Goal: Consume media (video, audio)

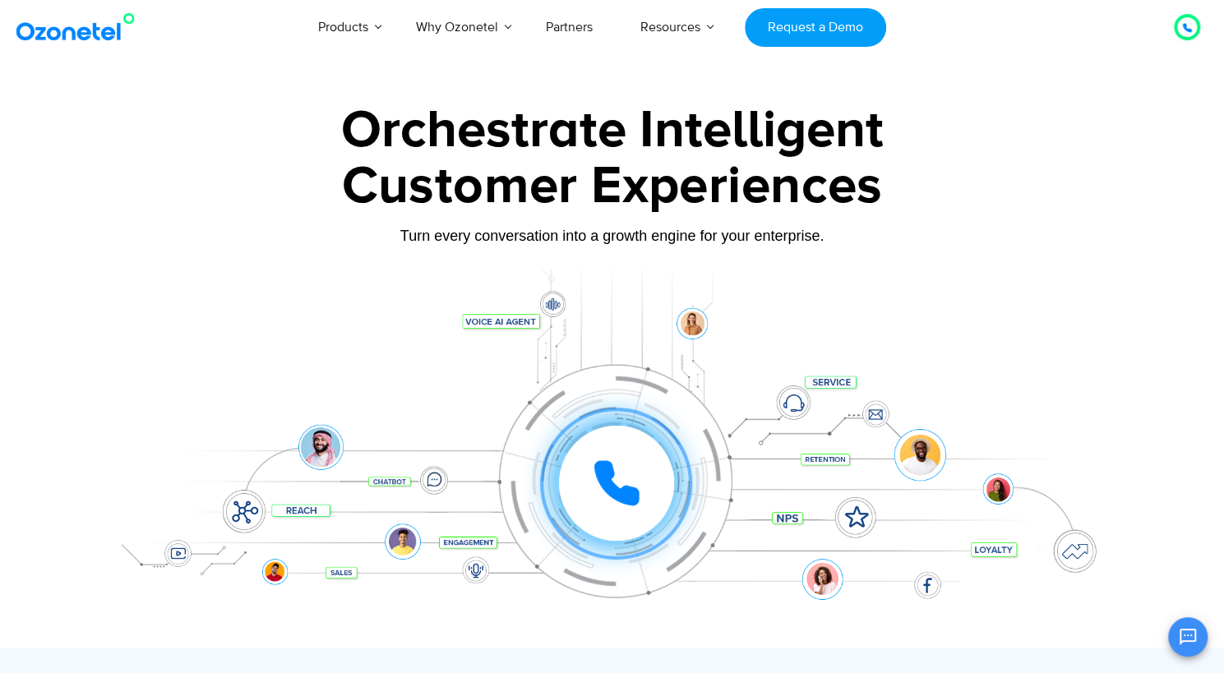
click at [117, 284] on div at bounding box center [612, 459] width 1027 height 378
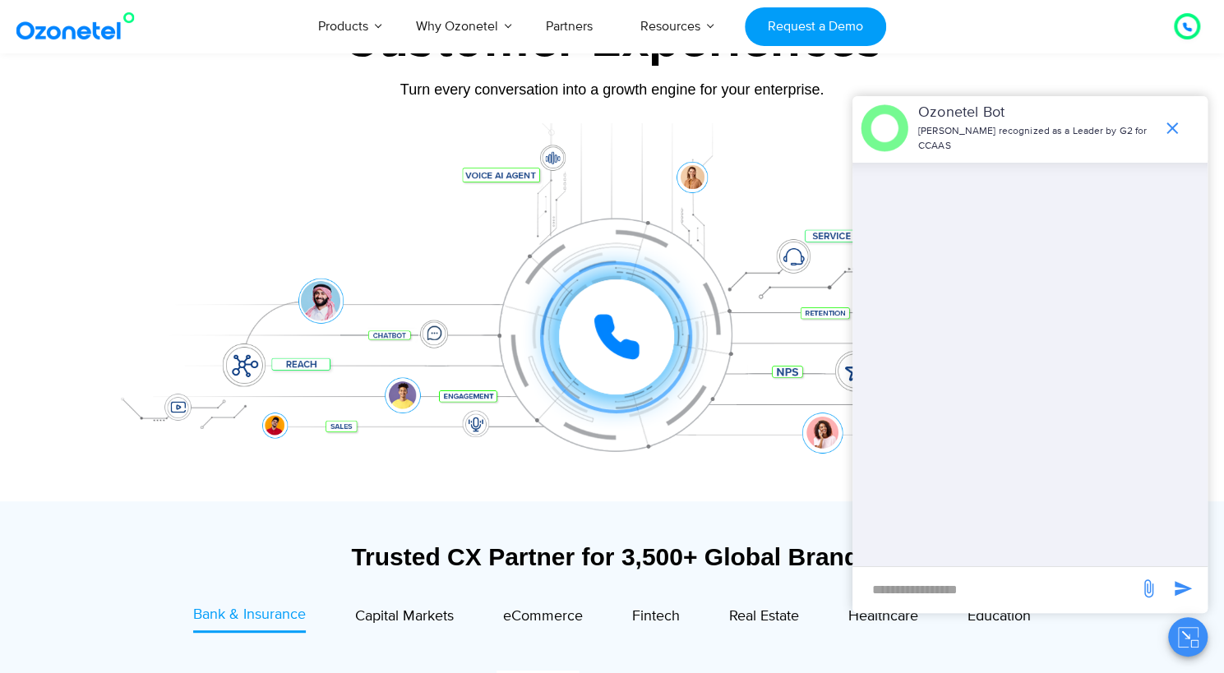
scroll to position [148, 0]
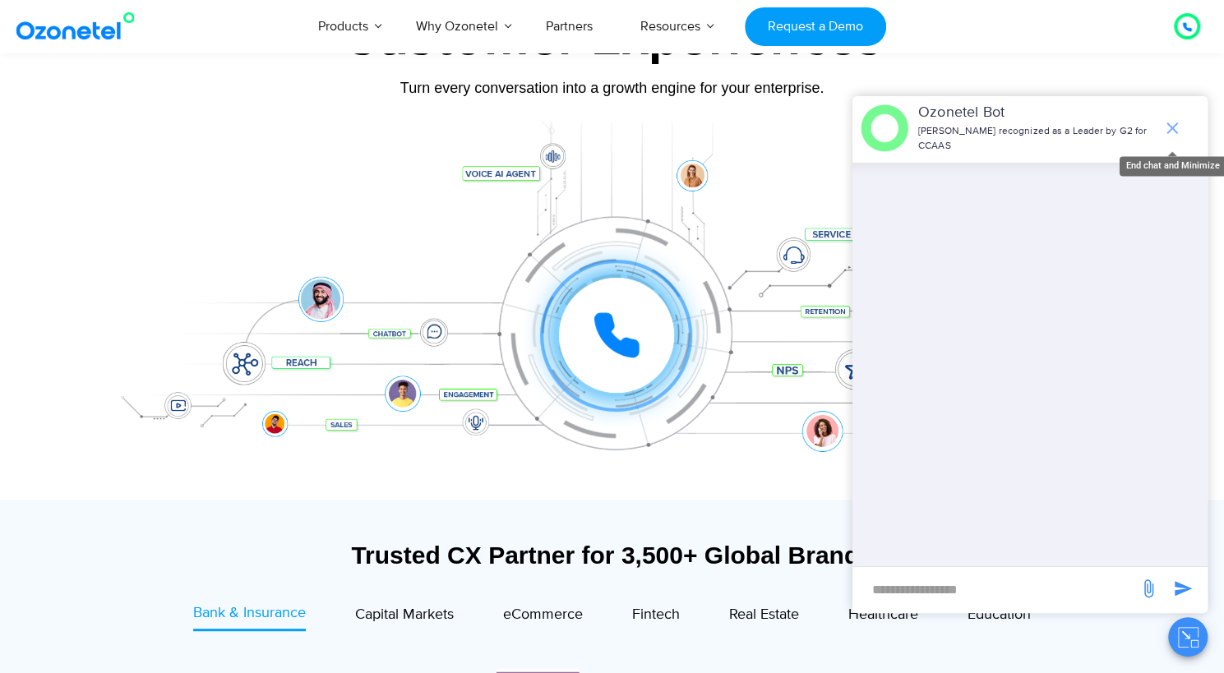
click at [1174, 122] on icon "end chat or minimize" at bounding box center [1172, 128] width 12 height 12
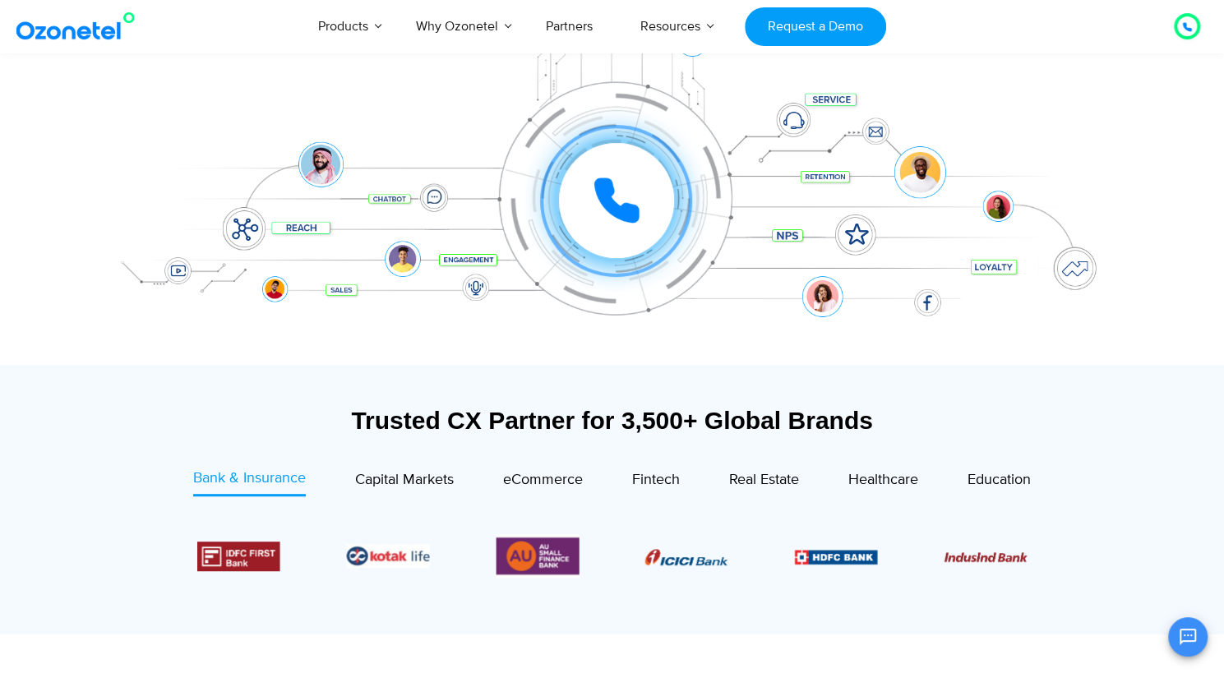
scroll to position [362, 0]
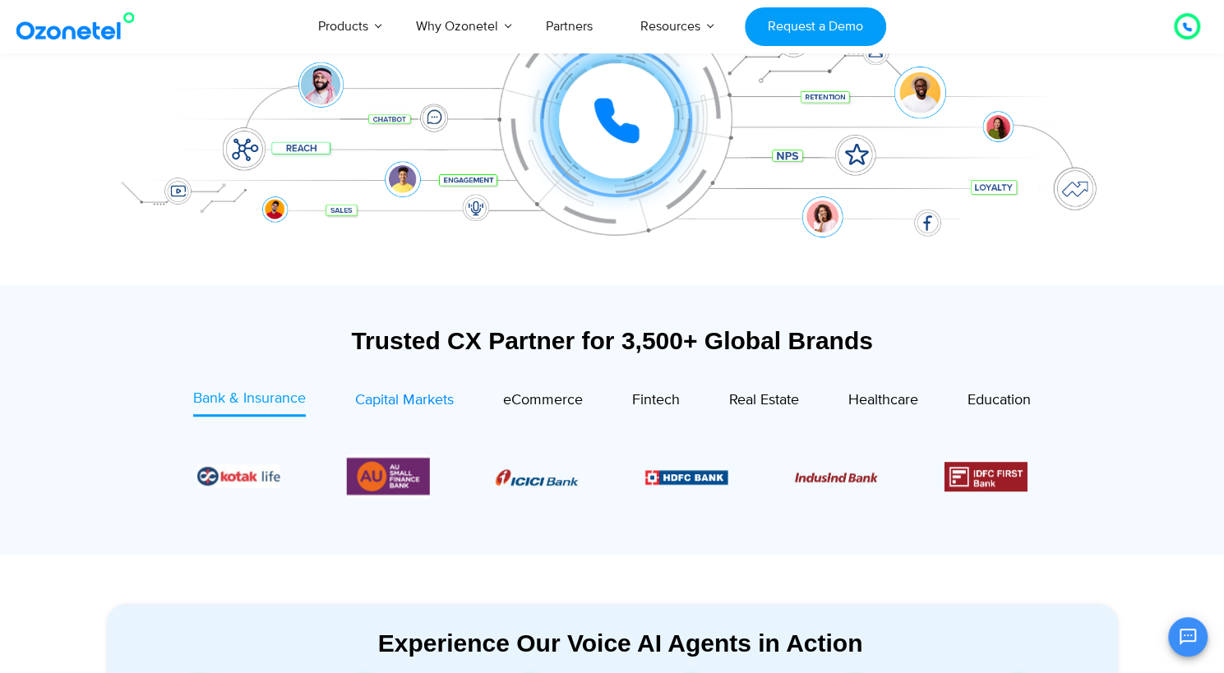
click at [356, 391] on span "Capital Markets" at bounding box center [404, 400] width 99 height 18
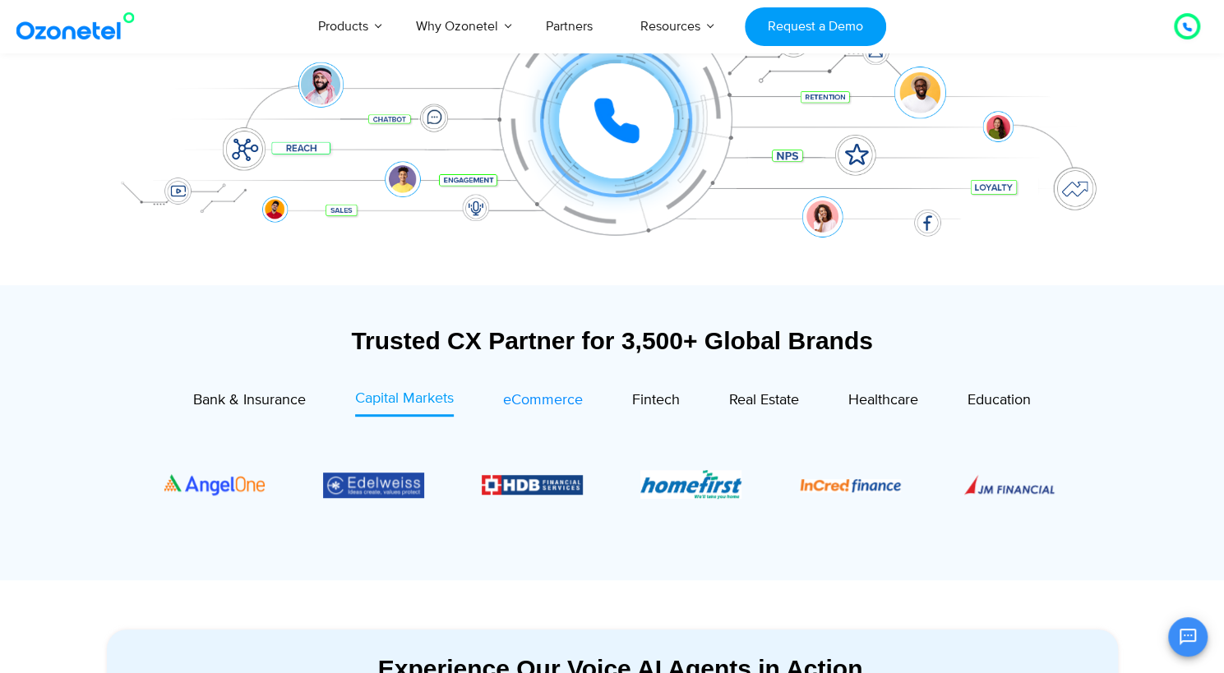
click at [561, 402] on span "eCommerce" at bounding box center [543, 400] width 80 height 18
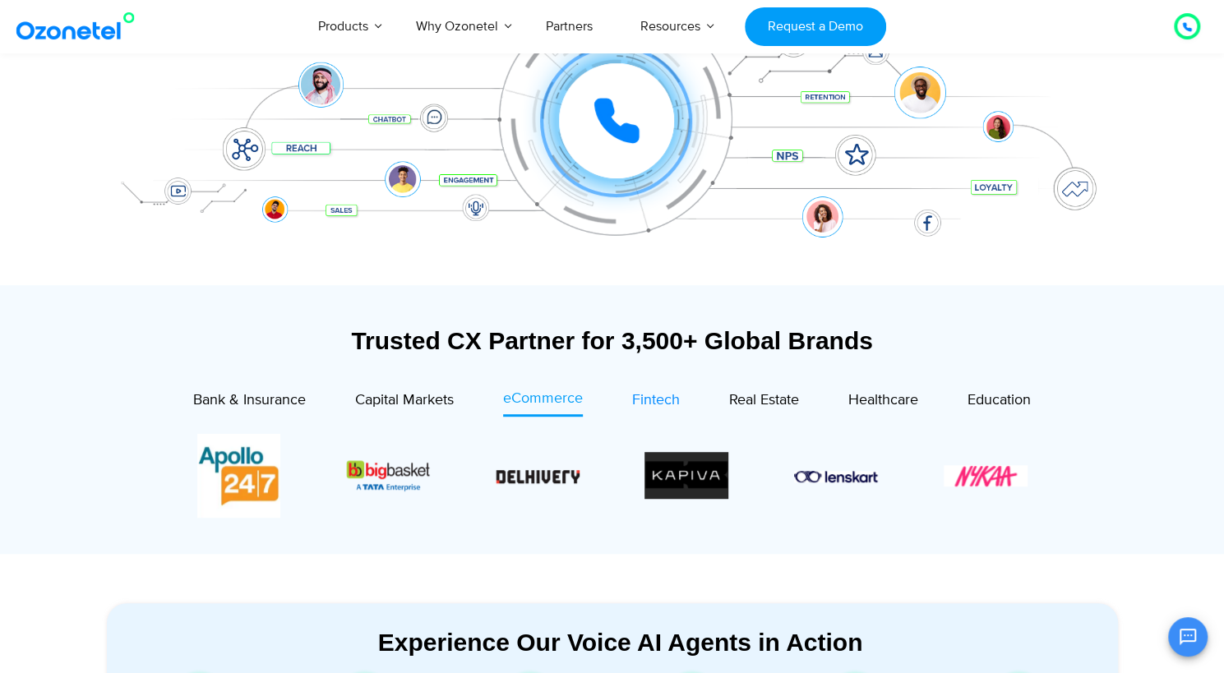
click at [665, 402] on span "Fintech" at bounding box center [656, 400] width 48 height 18
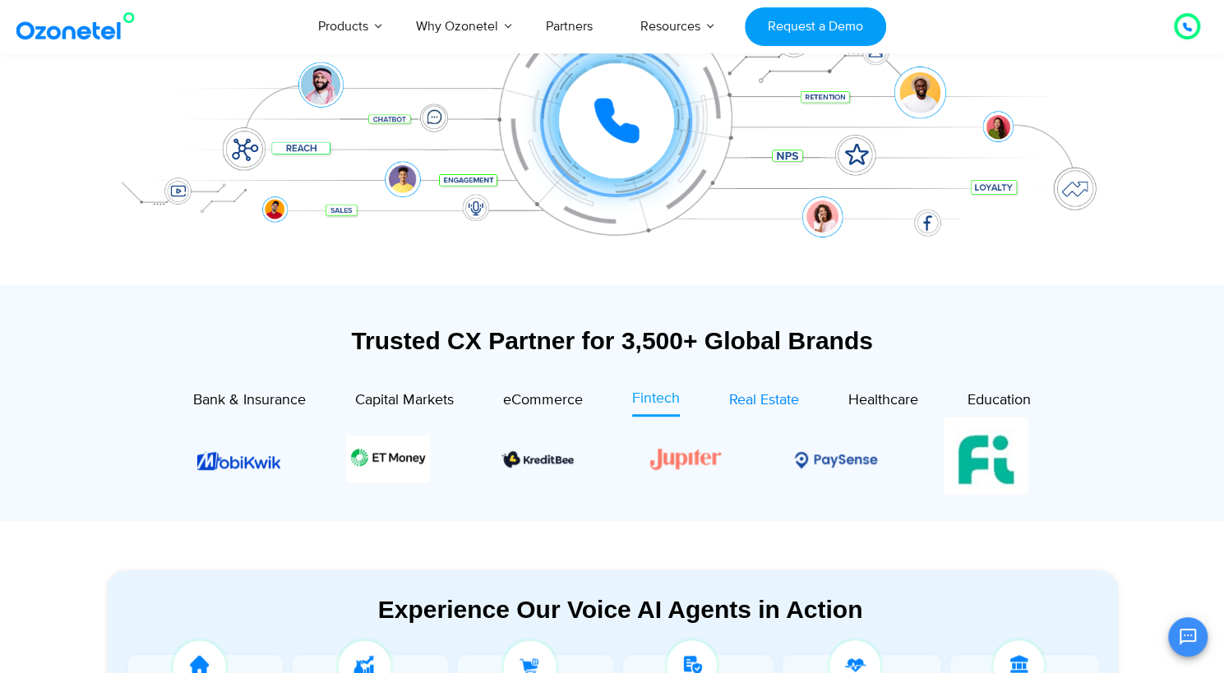
click at [736, 395] on span "Real Estate" at bounding box center [764, 400] width 70 height 18
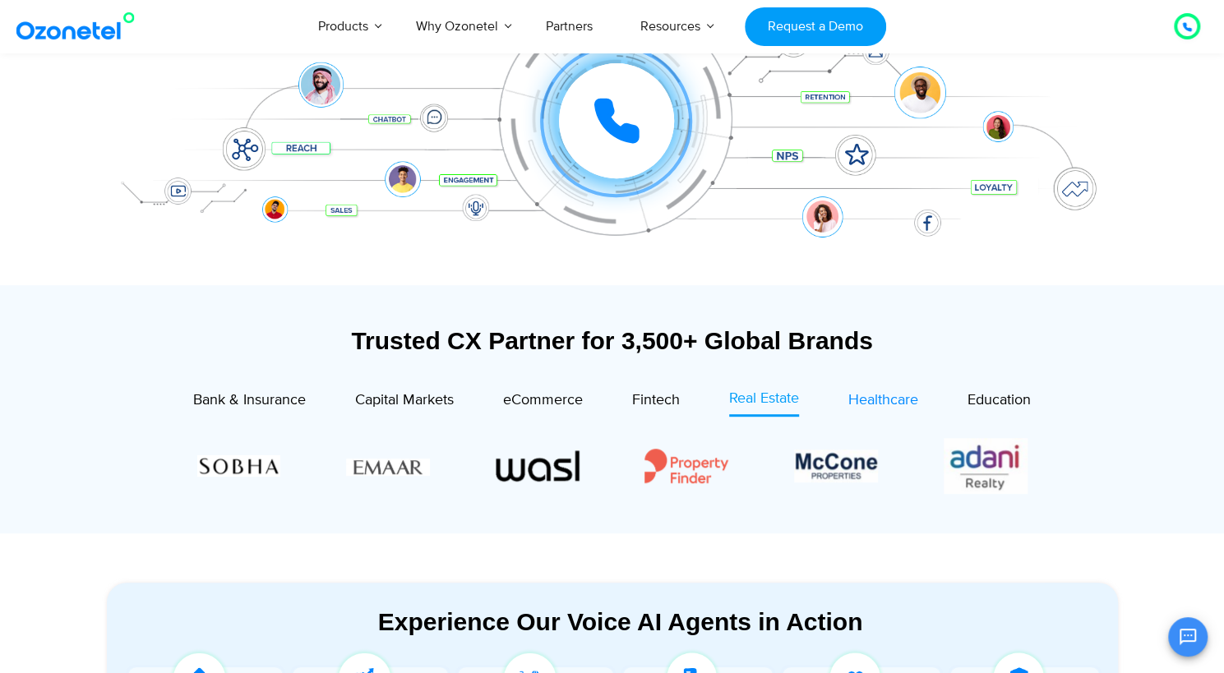
click at [884, 400] on span "Healthcare" at bounding box center [883, 400] width 70 height 18
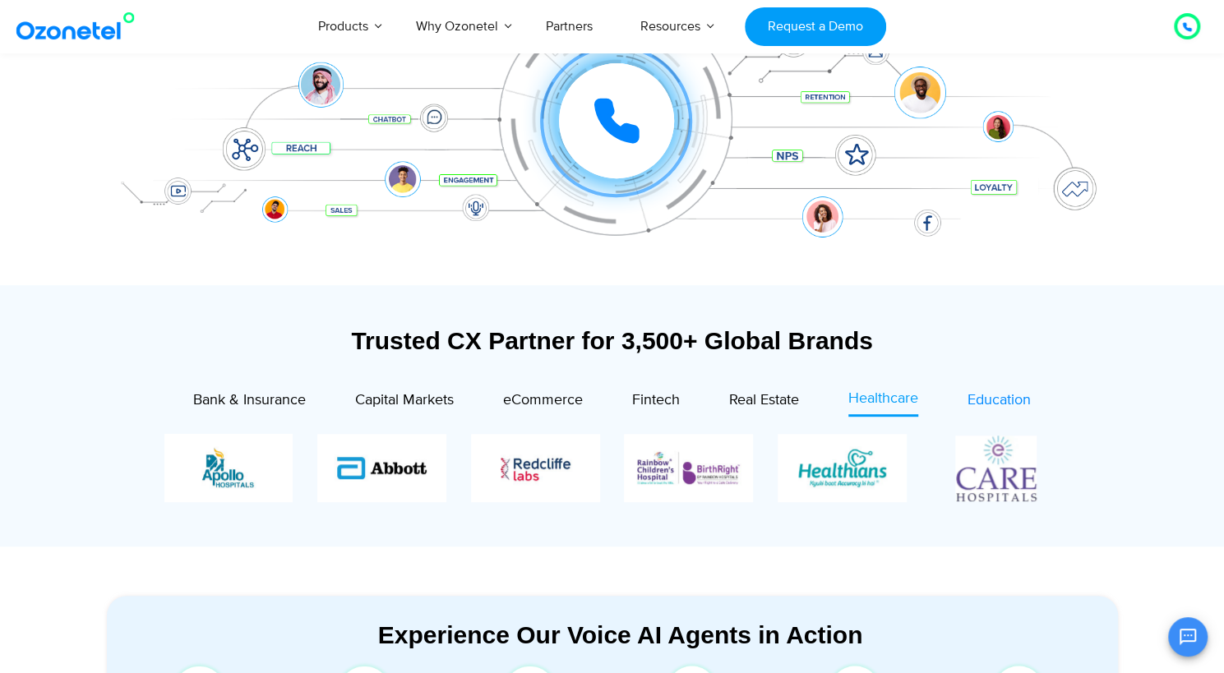
click at [989, 403] on span "Education" at bounding box center [998, 400] width 63 height 18
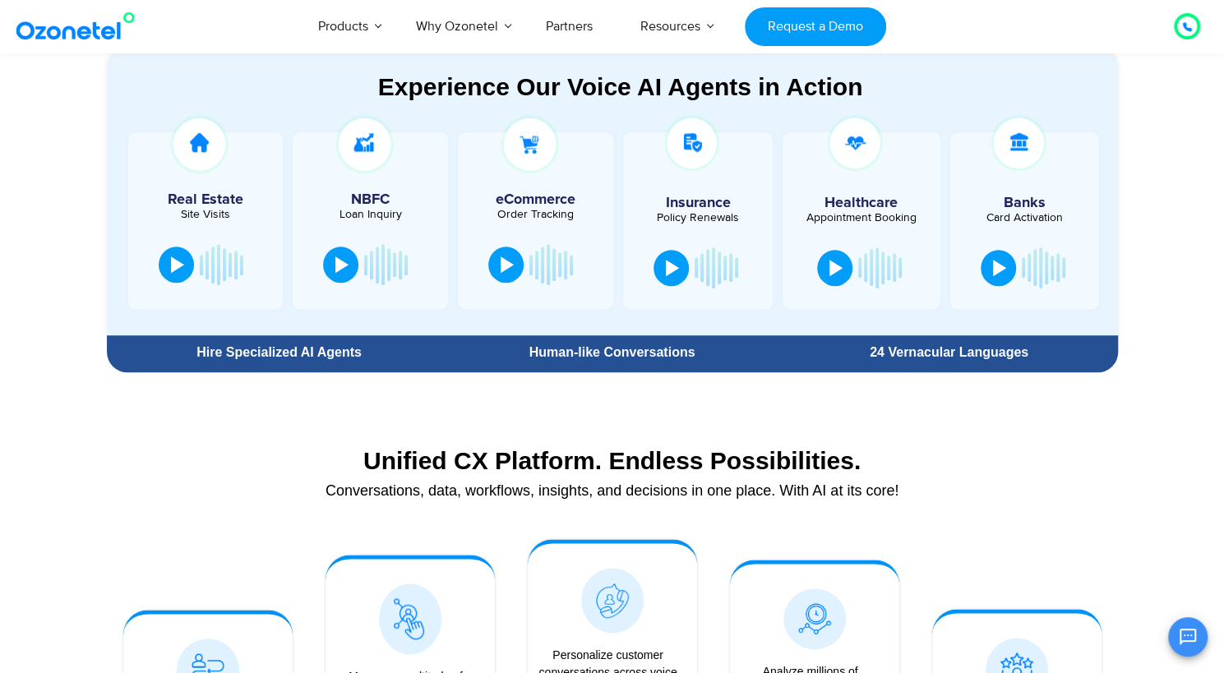
scroll to position [843, 0]
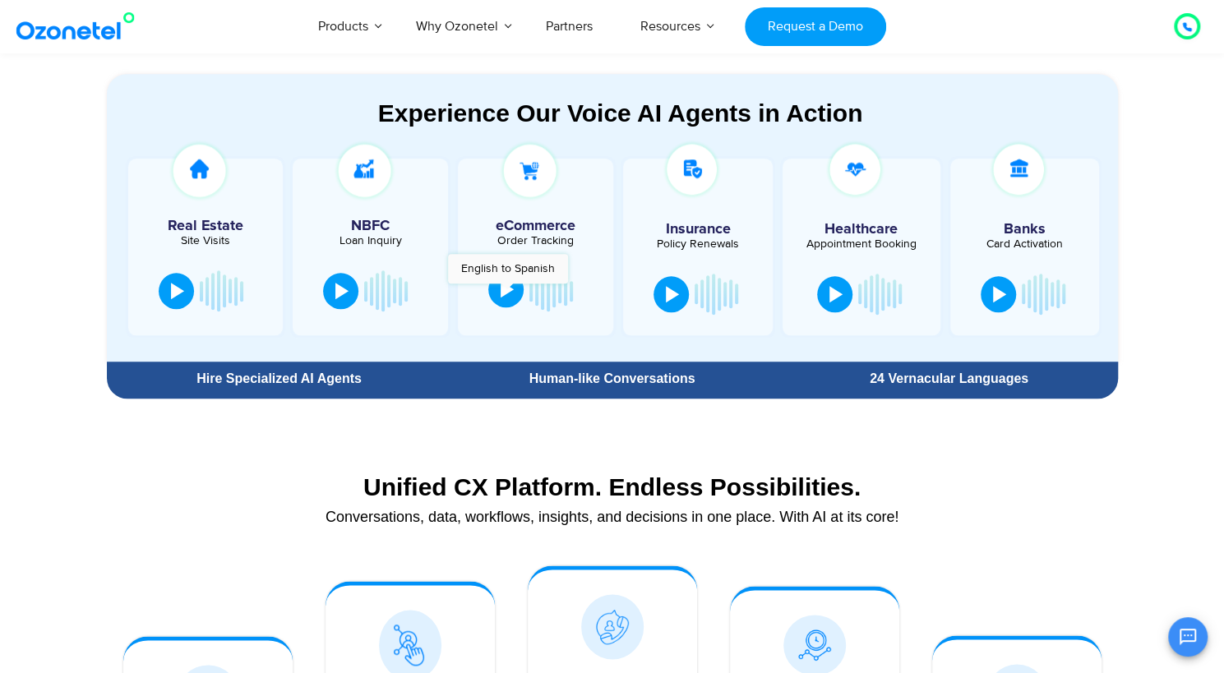
click at [507, 292] on div at bounding box center [506, 289] width 13 height 16
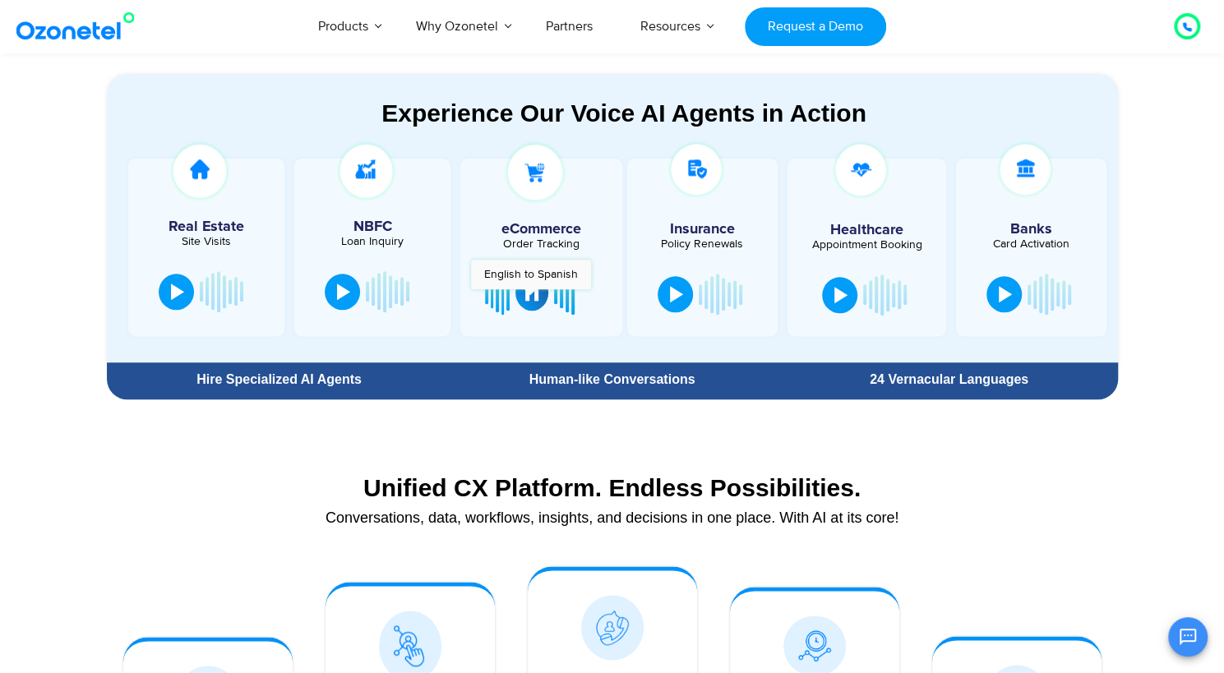
click at [530, 297] on div at bounding box center [531, 292] width 13 height 16
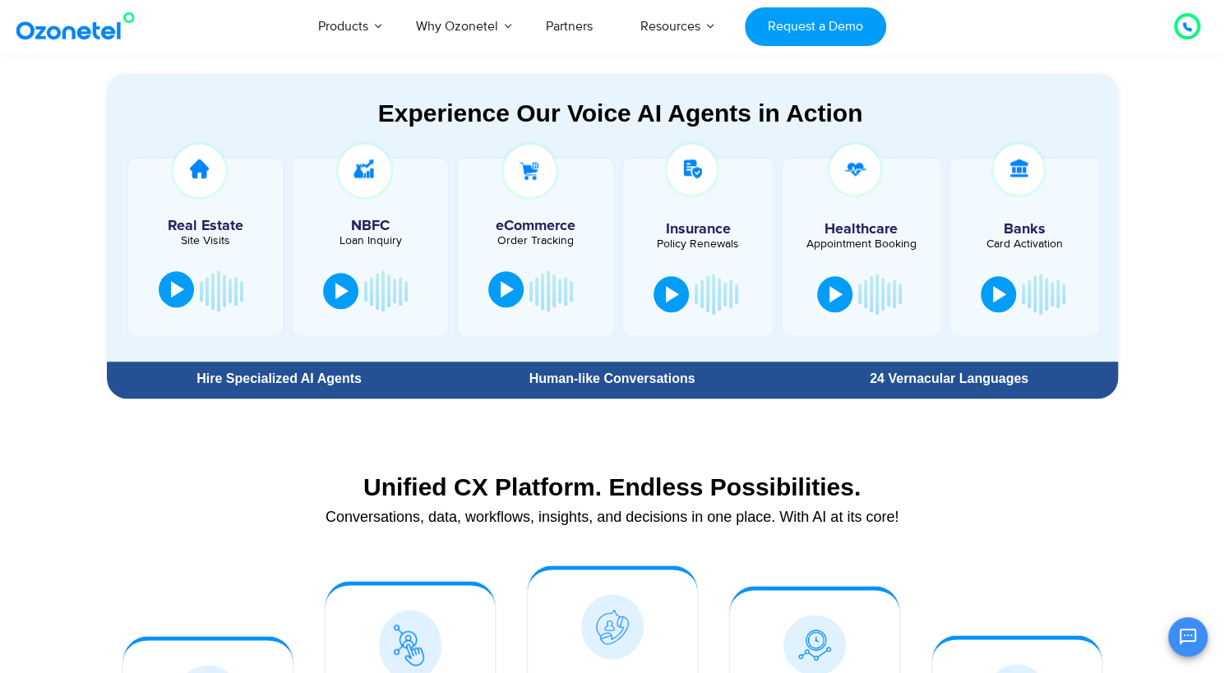
click at [181, 292] on div at bounding box center [177, 289] width 13 height 16
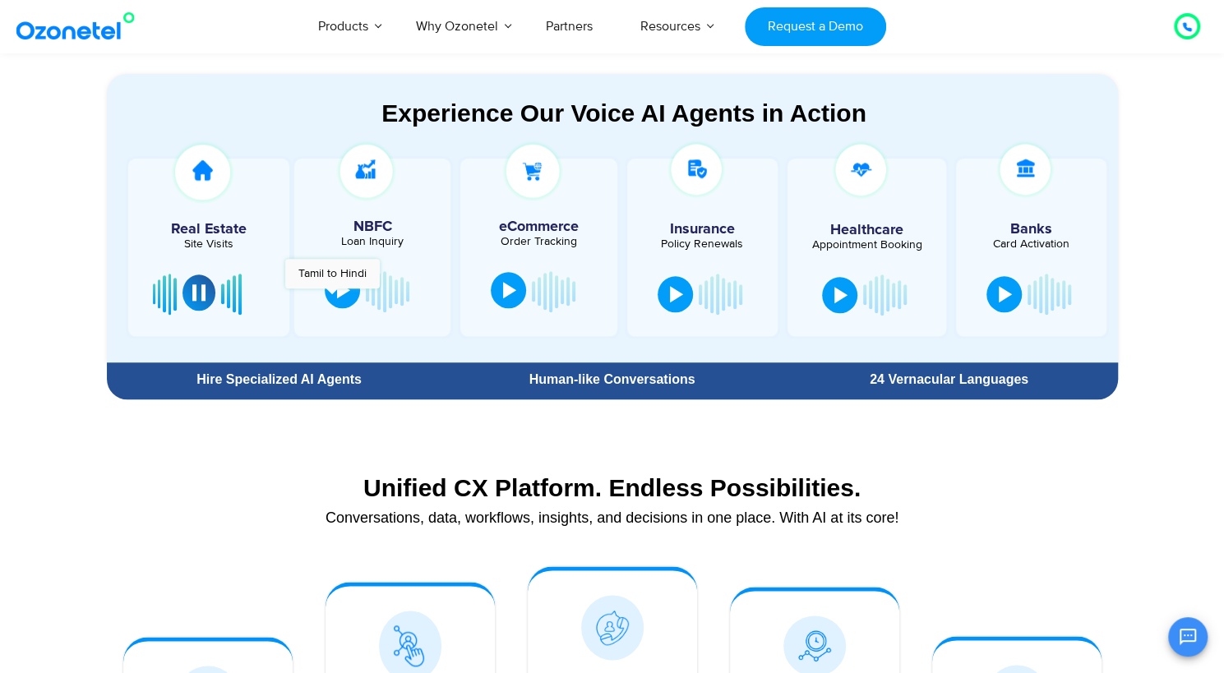
click at [333, 297] on button at bounding box center [342, 290] width 35 height 36
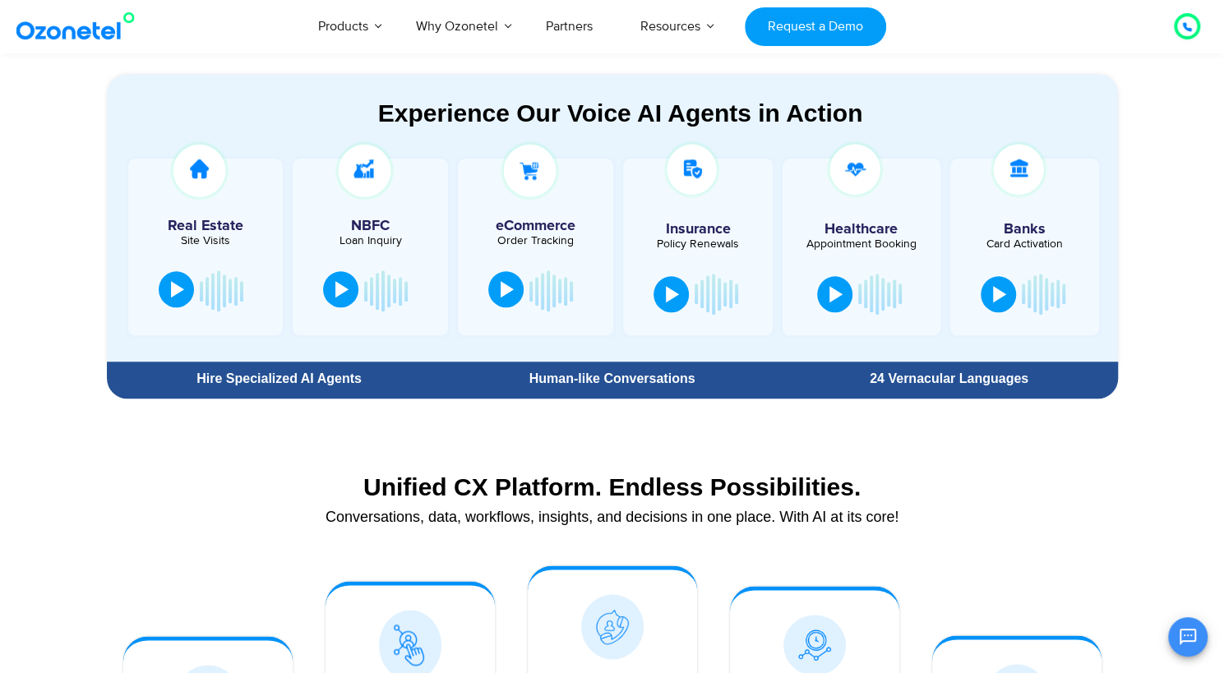
click at [333, 297] on button at bounding box center [340, 289] width 35 height 36
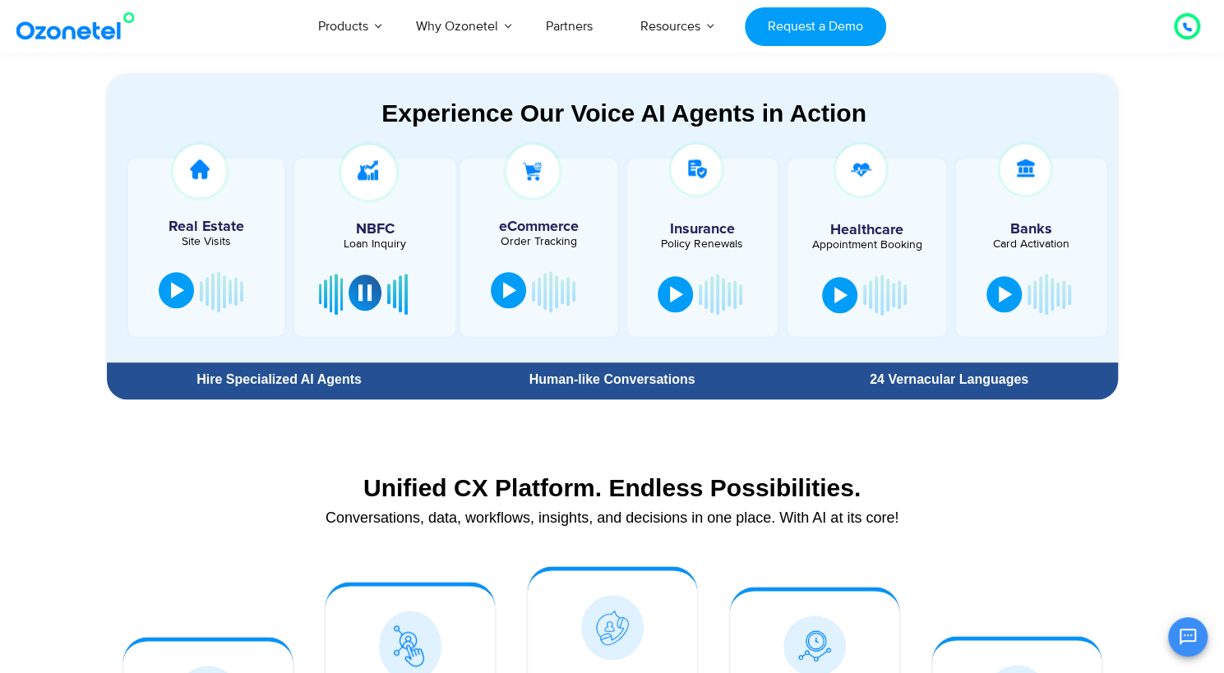
click at [362, 298] on div at bounding box center [364, 292] width 13 height 16
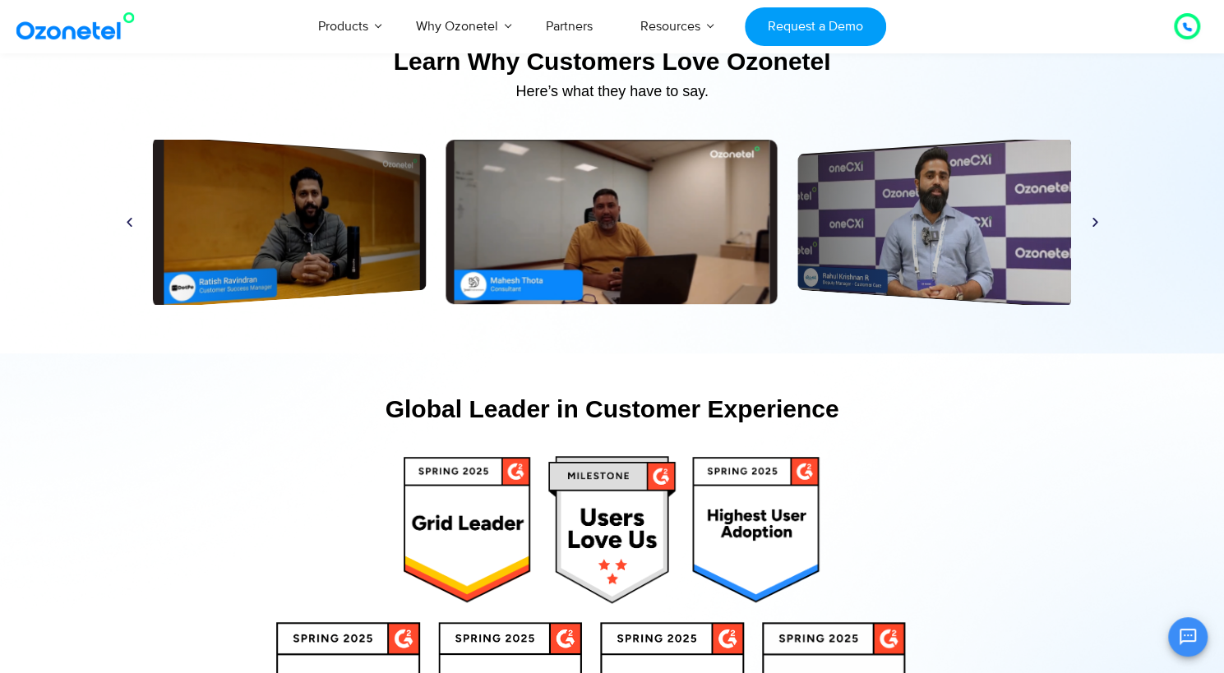
scroll to position [7828, 0]
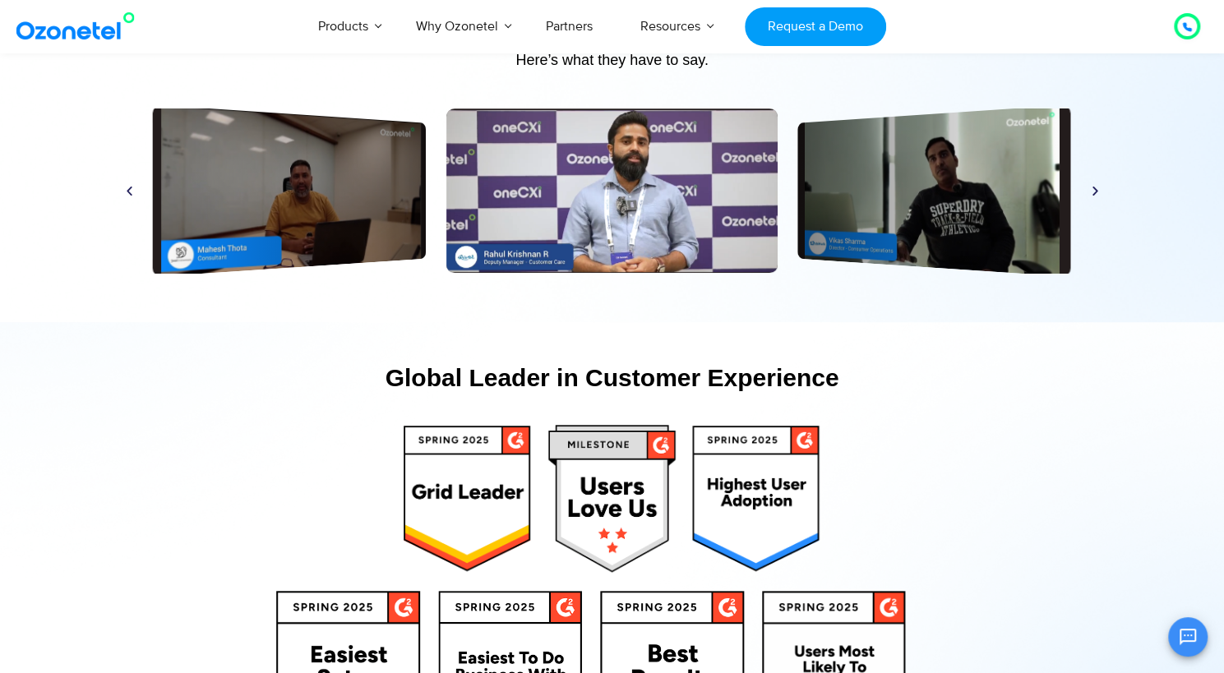
click at [946, 170] on div "Play" at bounding box center [933, 190] width 273 height 173
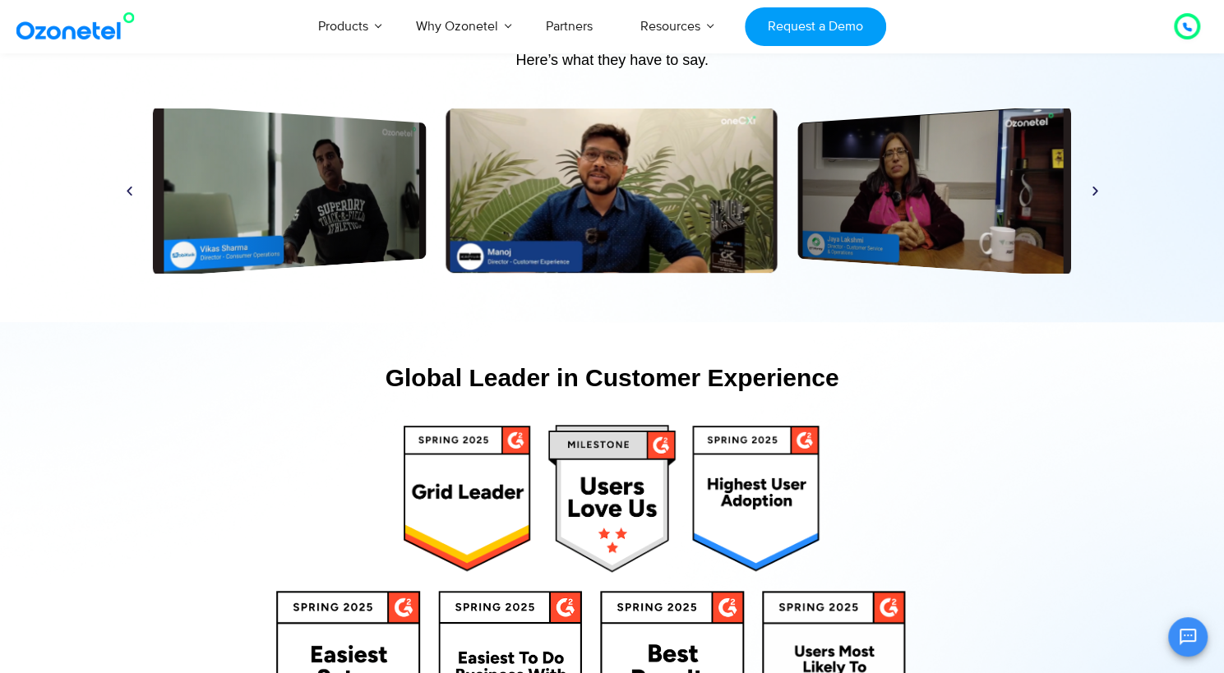
click at [1091, 190] on icon "Next slide" at bounding box center [1095, 191] width 12 height 12
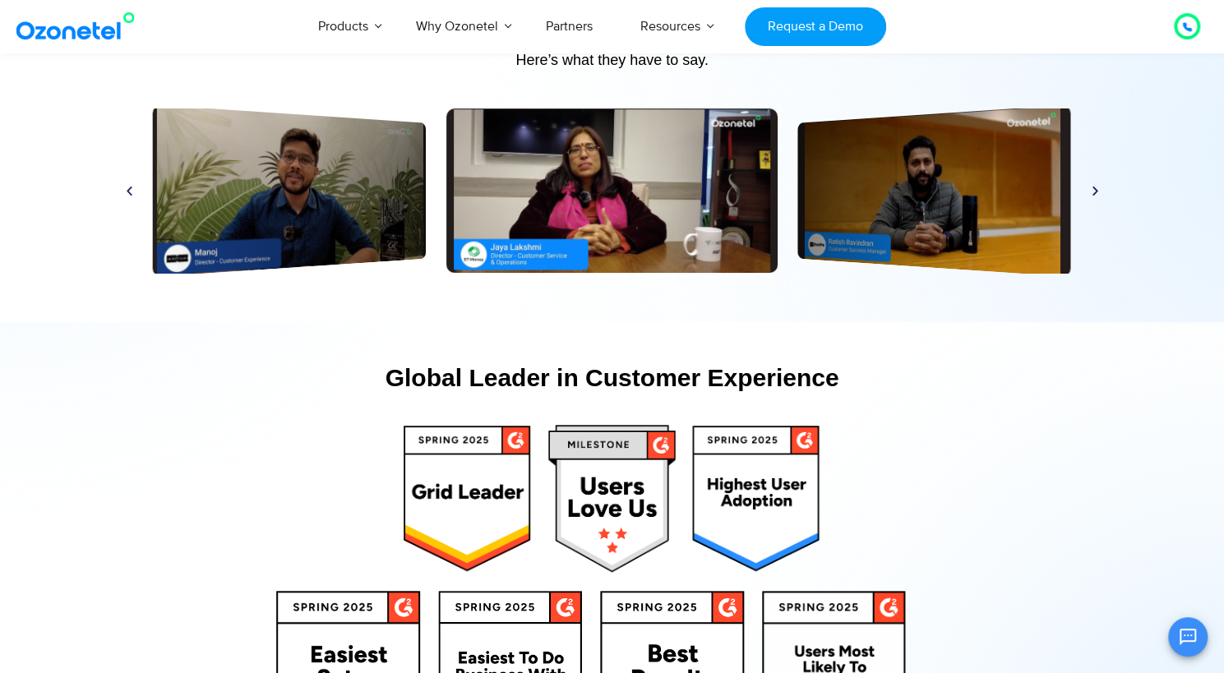
click at [1091, 190] on icon "Next slide" at bounding box center [1095, 191] width 12 height 12
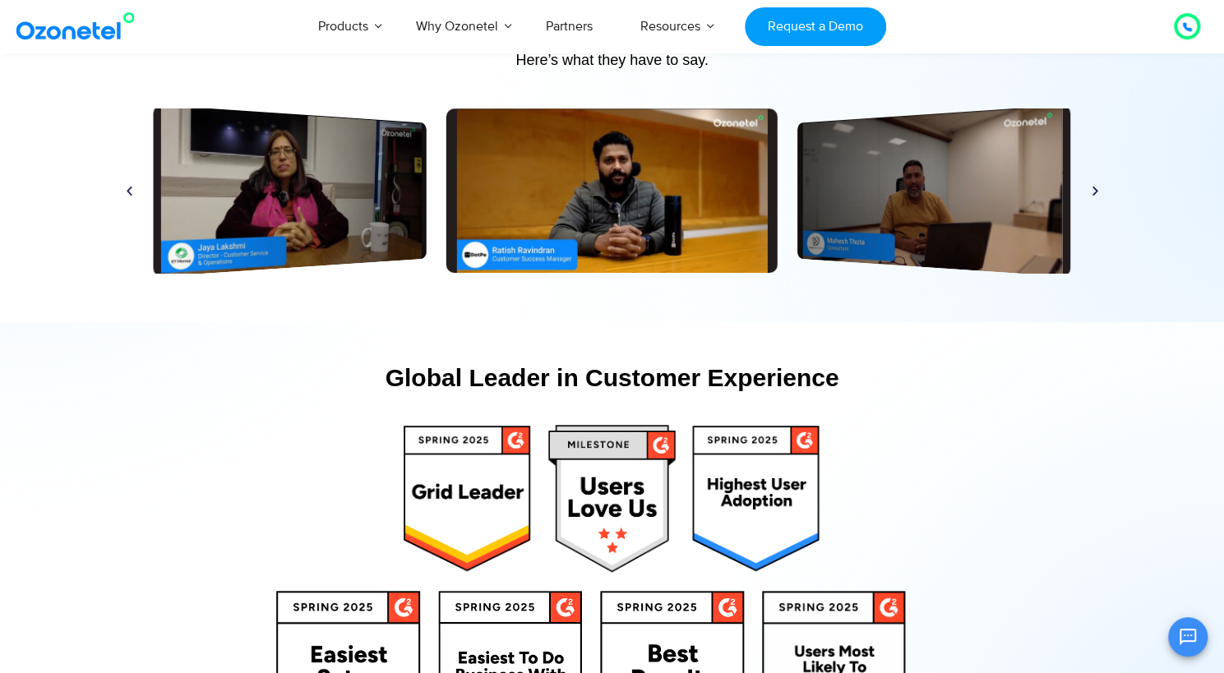
click at [1091, 190] on icon "Next slide" at bounding box center [1095, 191] width 12 height 12
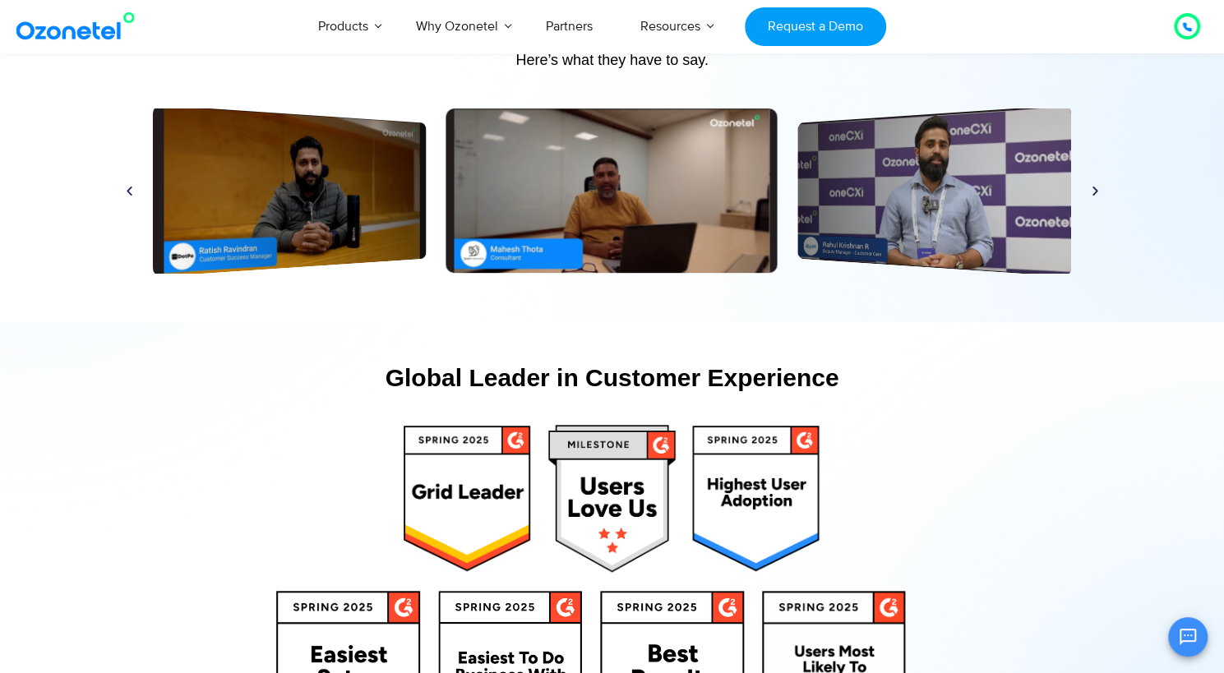
click at [1091, 190] on icon "Next slide" at bounding box center [1095, 191] width 12 height 12
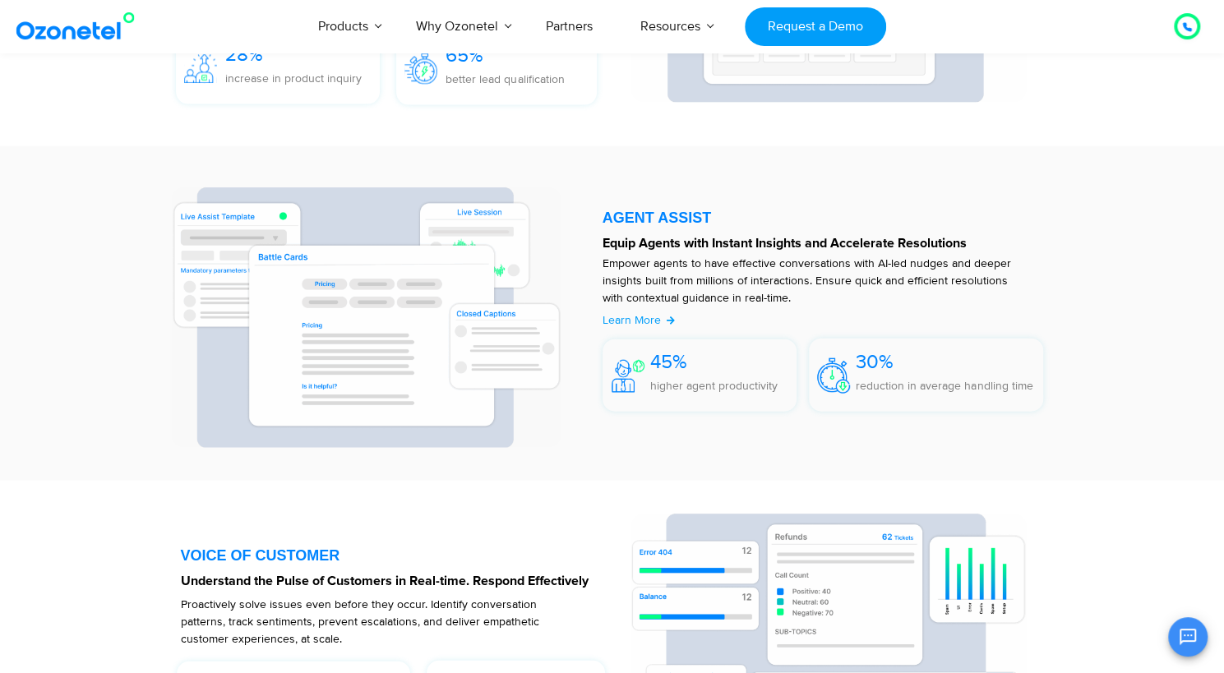
scroll to position [2018, 0]
